Goal: Task Accomplishment & Management: Manage account settings

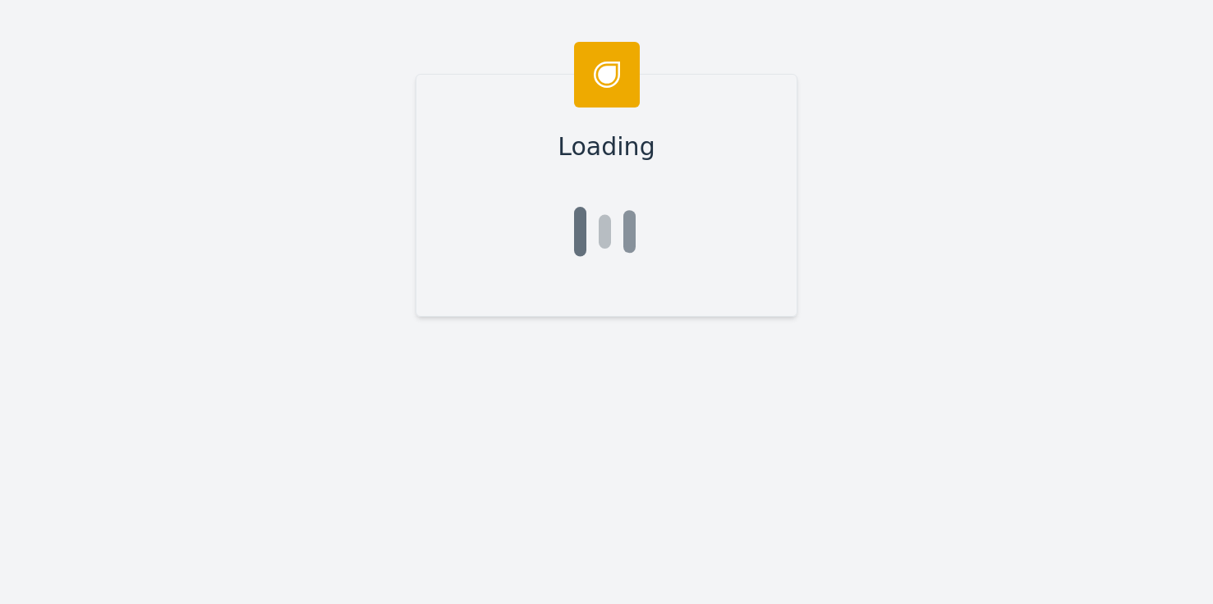
type input "[PERSON_NAME]"
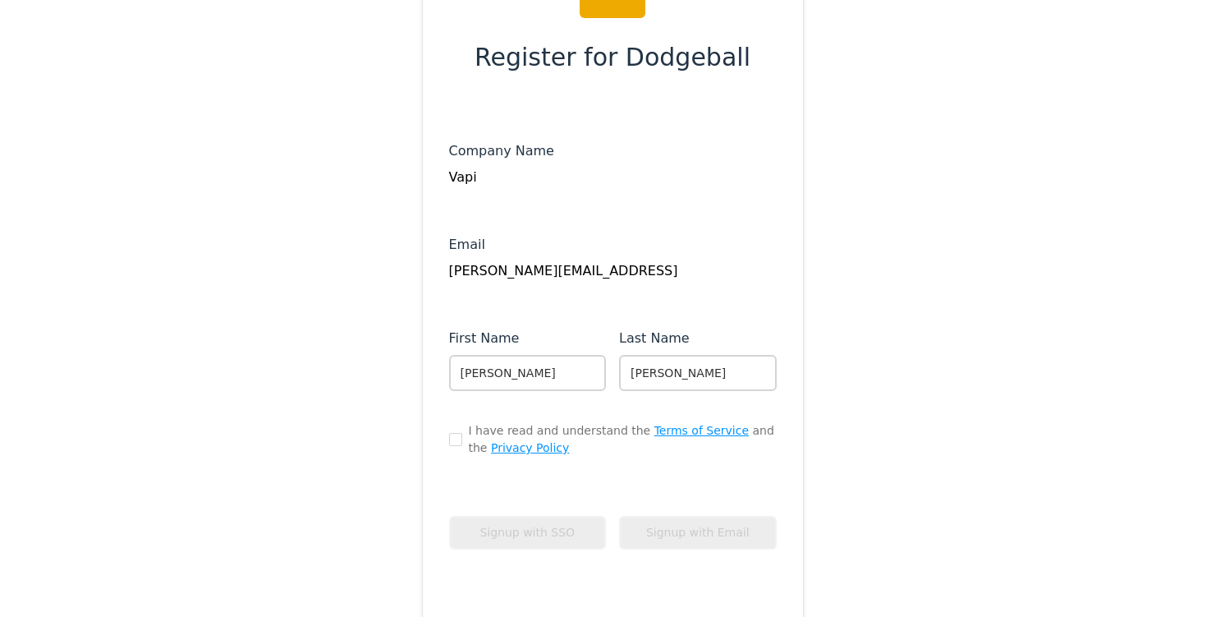
scroll to position [90, 0]
click at [449, 438] on input "checkbox" at bounding box center [455, 438] width 13 height 13
checkbox input "true"
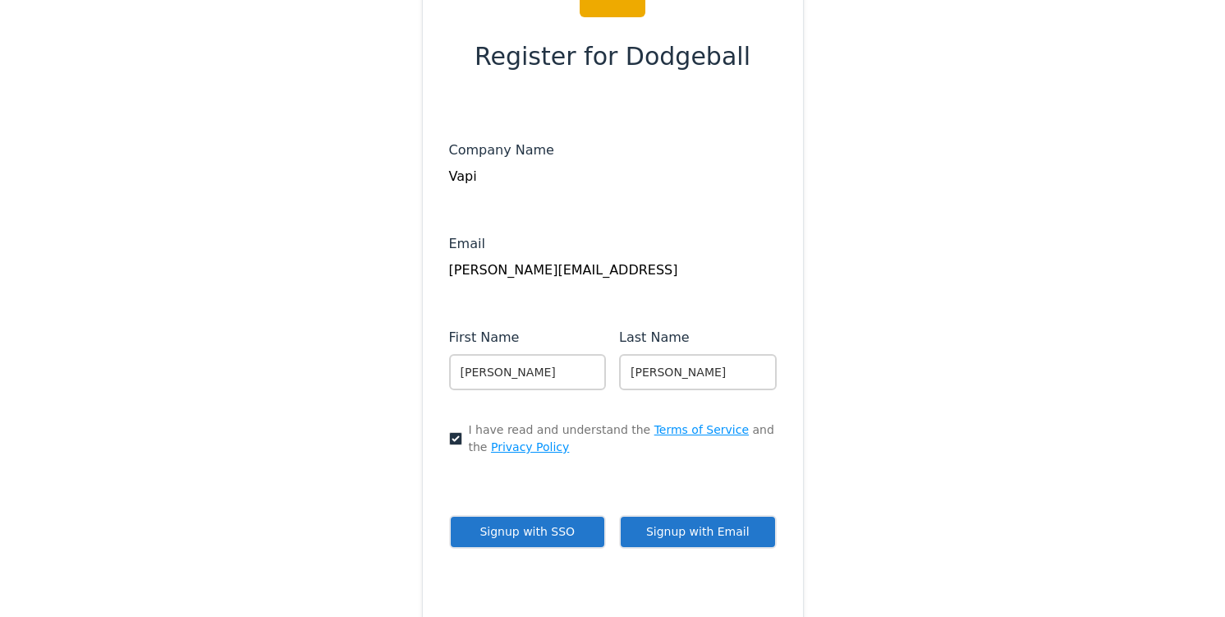
click at [486, 530] on button "Signup with SSO" at bounding box center [528, 532] width 158 height 34
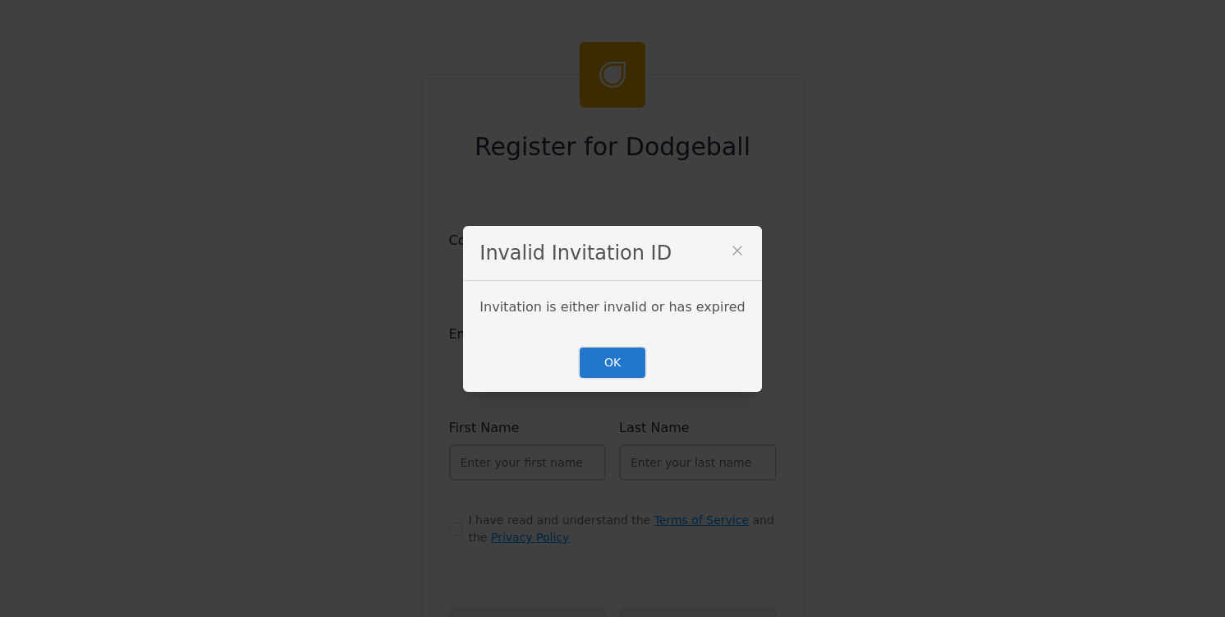
click at [616, 356] on button "OK" at bounding box center [612, 363] width 69 height 34
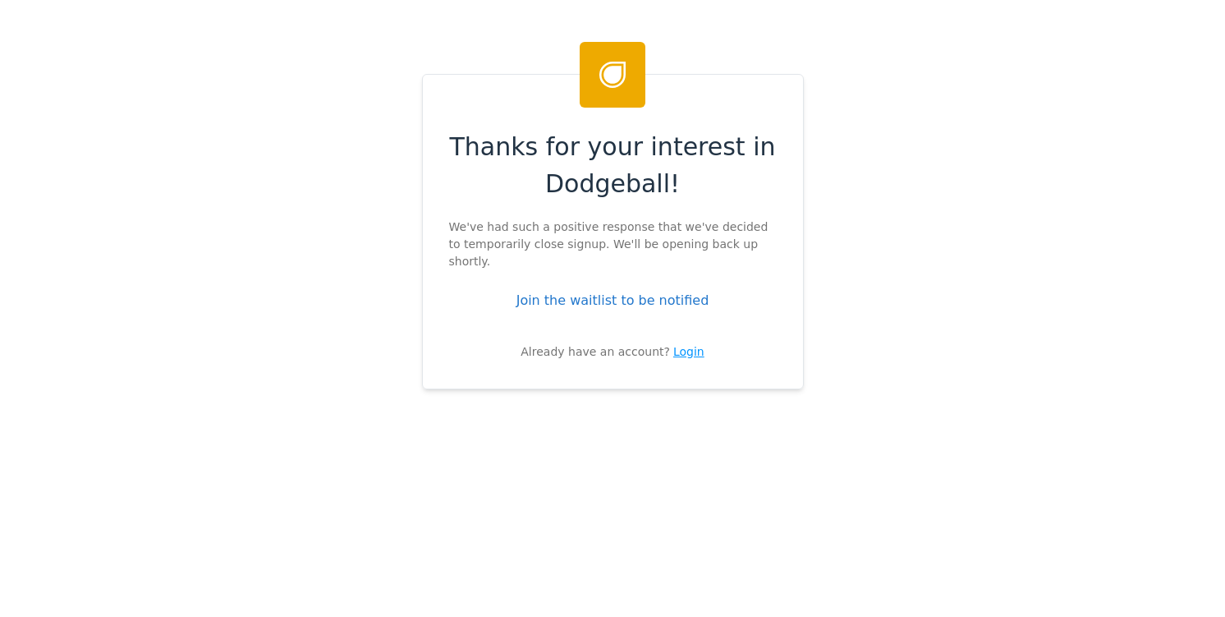
click at [677, 343] on div "Login" at bounding box center [688, 351] width 31 height 17
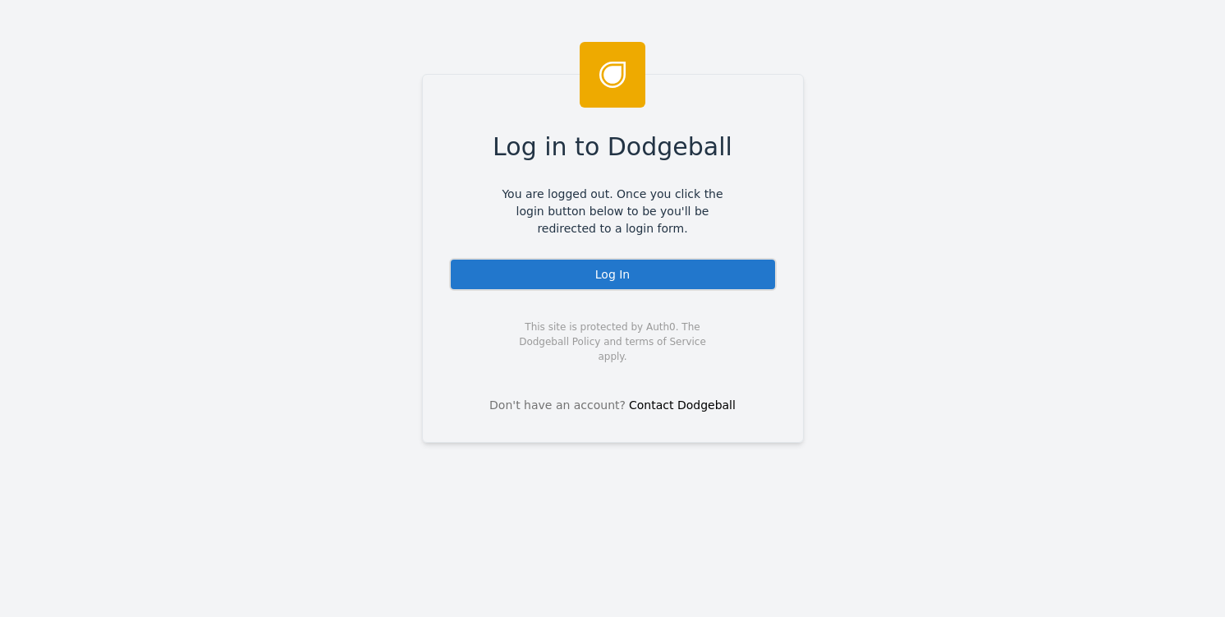
click at [635, 279] on div "Log In" at bounding box center [613, 274] width 328 height 33
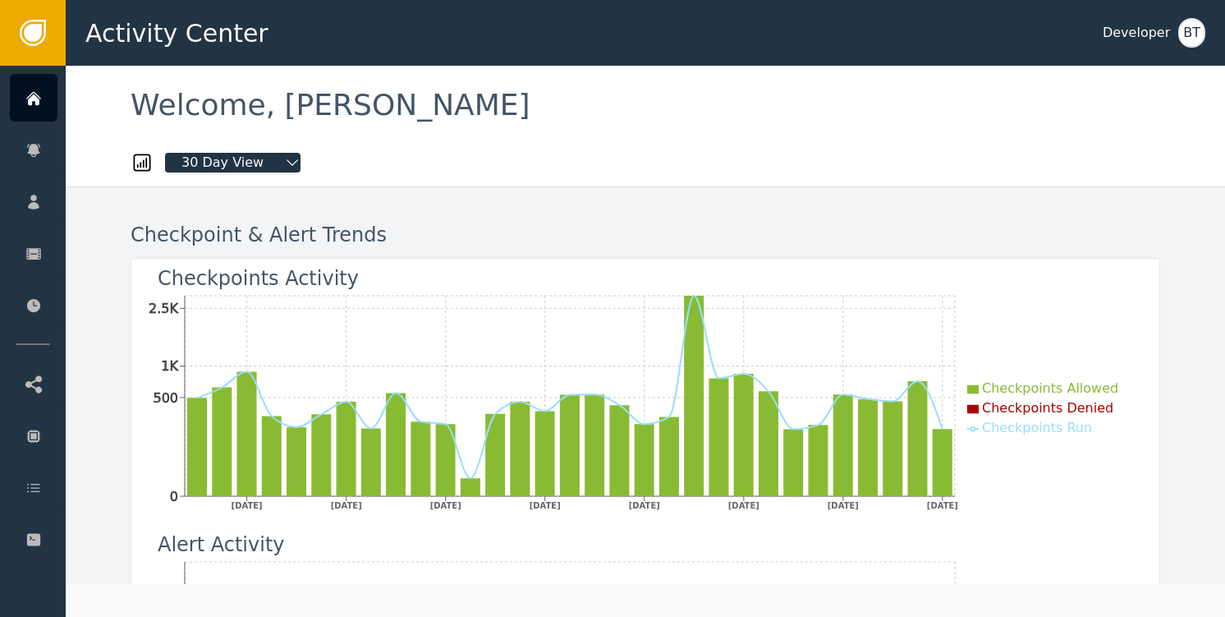
click at [1210, 25] on div "Activity Center Developer BT" at bounding box center [645, 33] width 1159 height 66
click at [1192, 34] on div "BT" at bounding box center [1191, 33] width 27 height 30
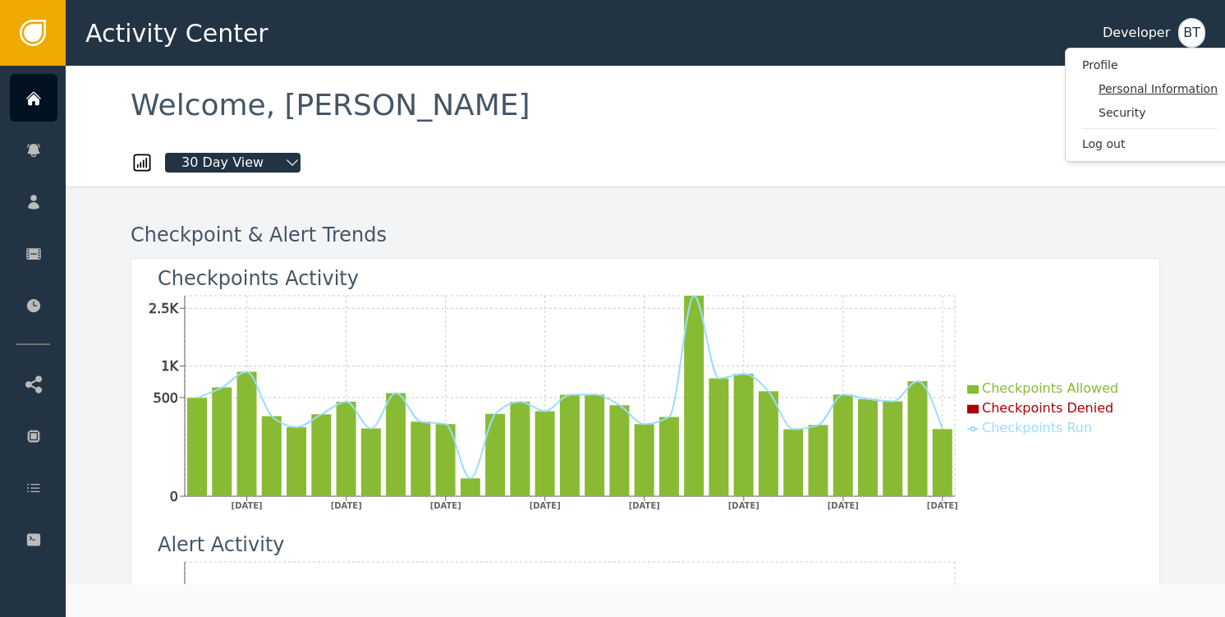
click at [1130, 86] on span "Personal Information" at bounding box center [1158, 88] width 119 height 17
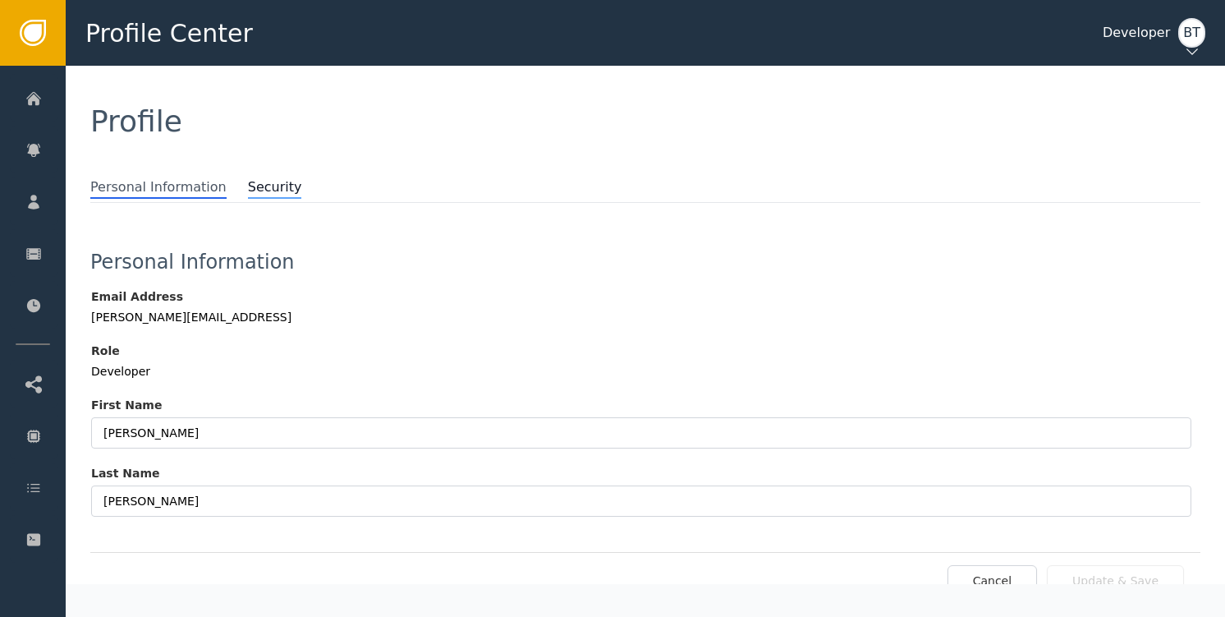
click at [262, 185] on span "Security" at bounding box center [275, 187] width 54 height 21
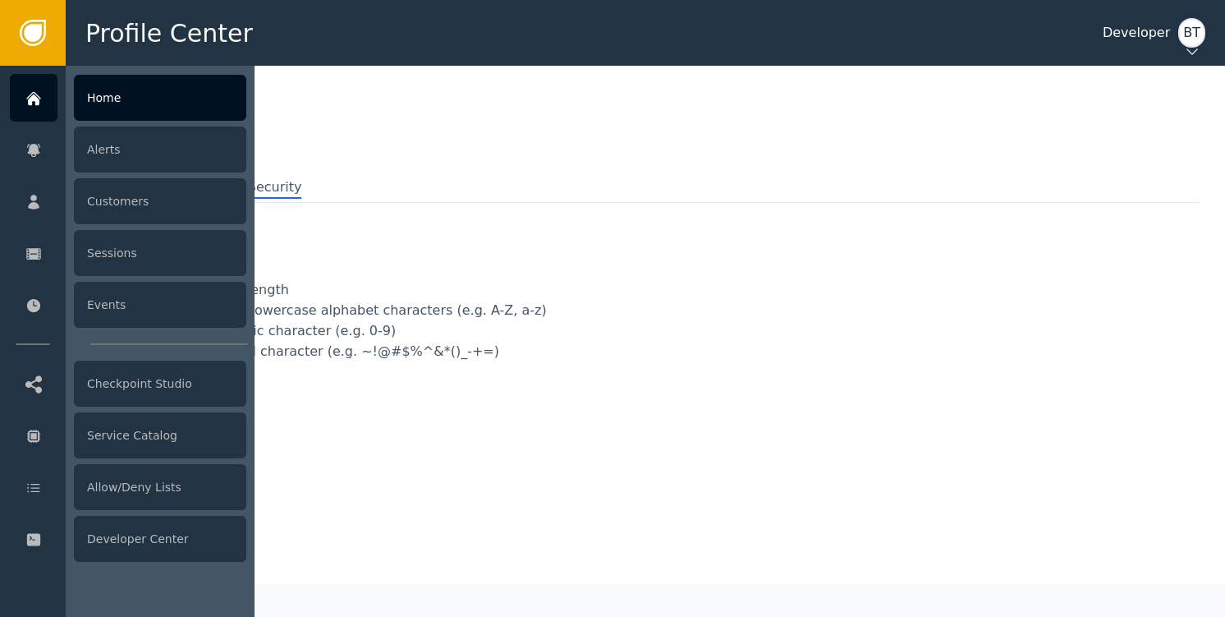
click at [39, 98] on icon at bounding box center [33, 99] width 16 height 18
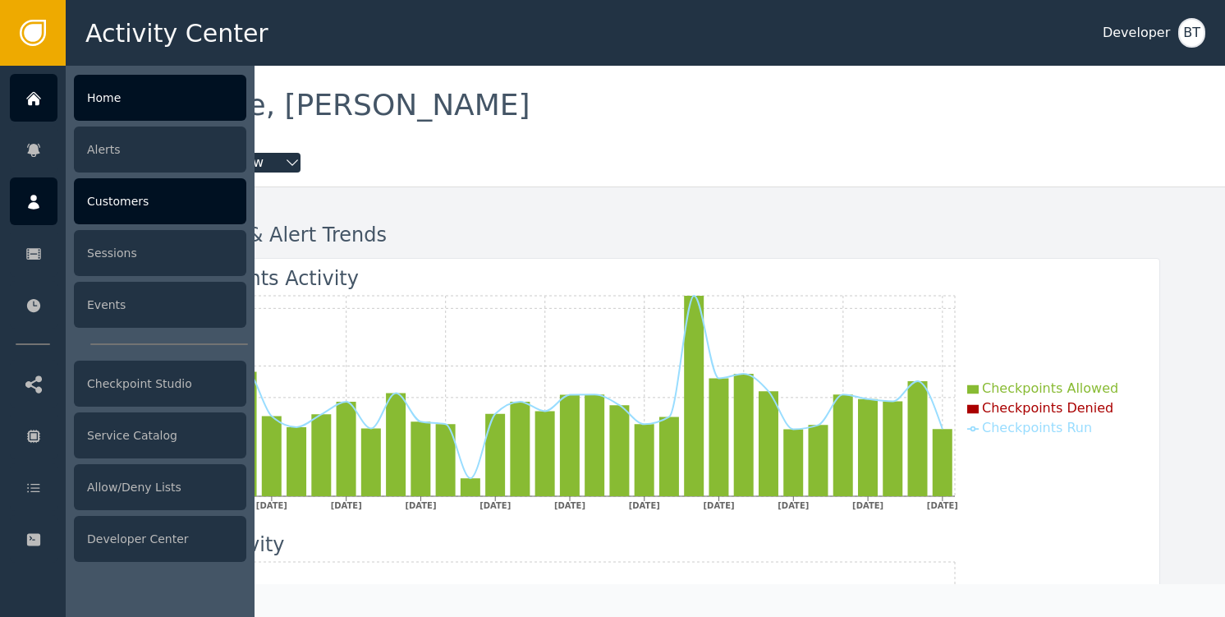
click at [156, 192] on div "Customers" at bounding box center [160, 201] width 172 height 46
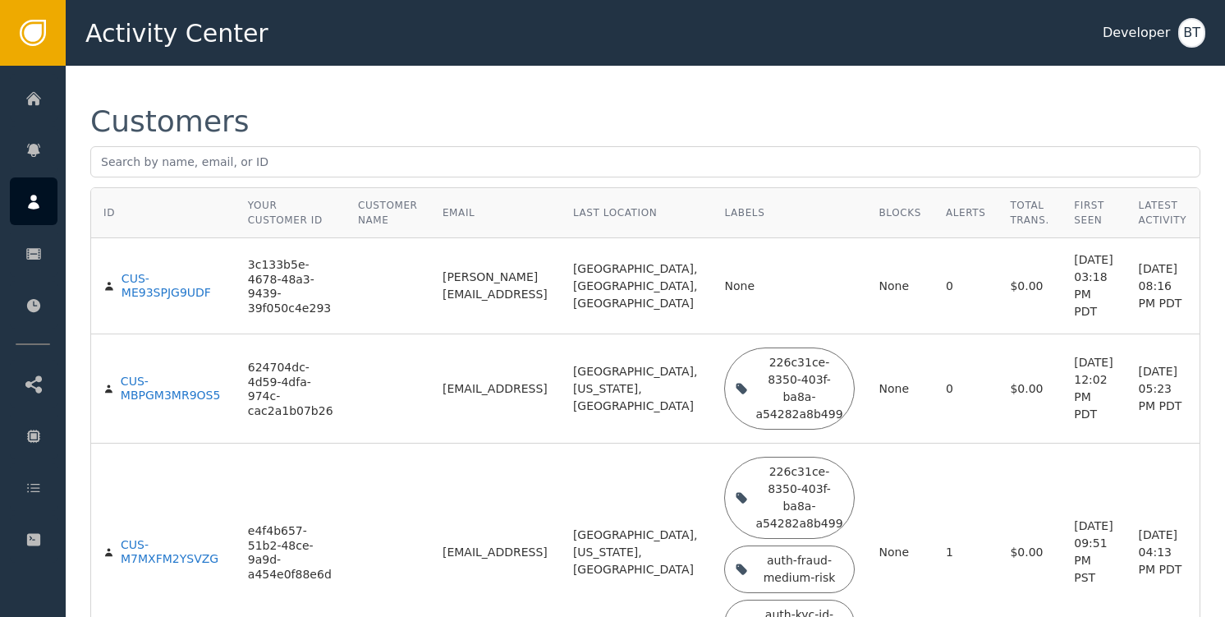
click at [490, 275] on td "[PERSON_NAME][EMAIL_ADDRESS]" at bounding box center [495, 286] width 131 height 96
click at [473, 287] on td "[PERSON_NAME][EMAIL_ADDRESS]" at bounding box center [495, 286] width 131 height 96
click at [494, 288] on td "[PERSON_NAME][EMAIL_ADDRESS]" at bounding box center [495, 286] width 131 height 96
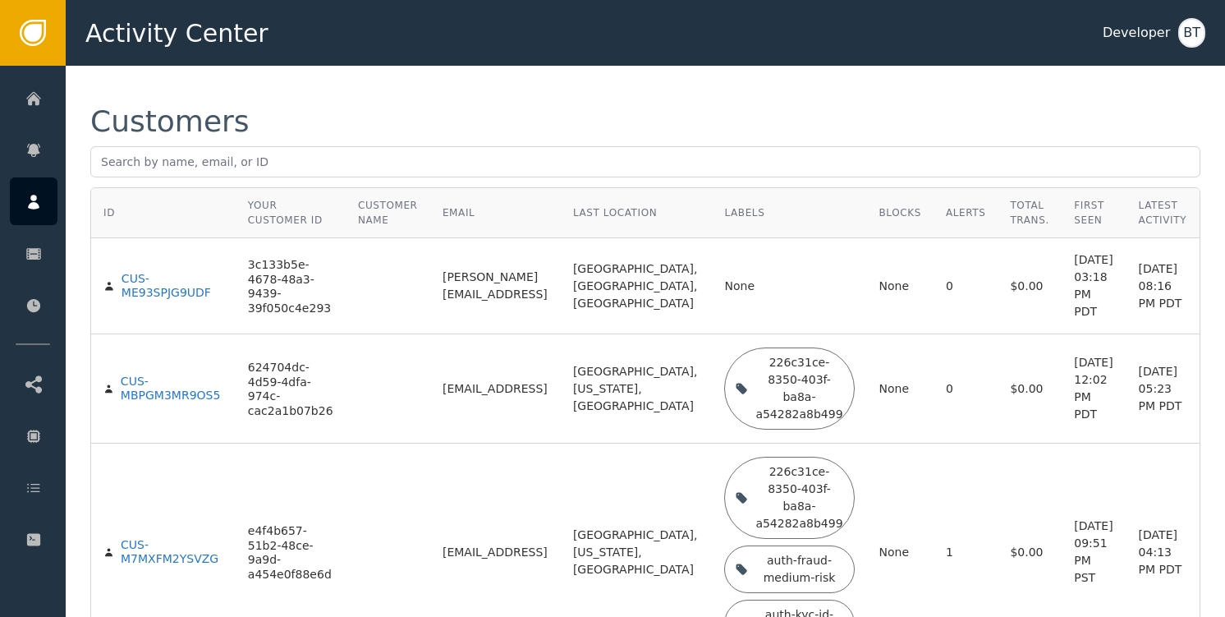
click at [494, 288] on td "[PERSON_NAME][EMAIL_ADDRESS]" at bounding box center [495, 286] width 131 height 96
click at [473, 288] on td "[PERSON_NAME][EMAIL_ADDRESS]" at bounding box center [495, 286] width 131 height 96
